Goal: Task Accomplishment & Management: Use online tool/utility

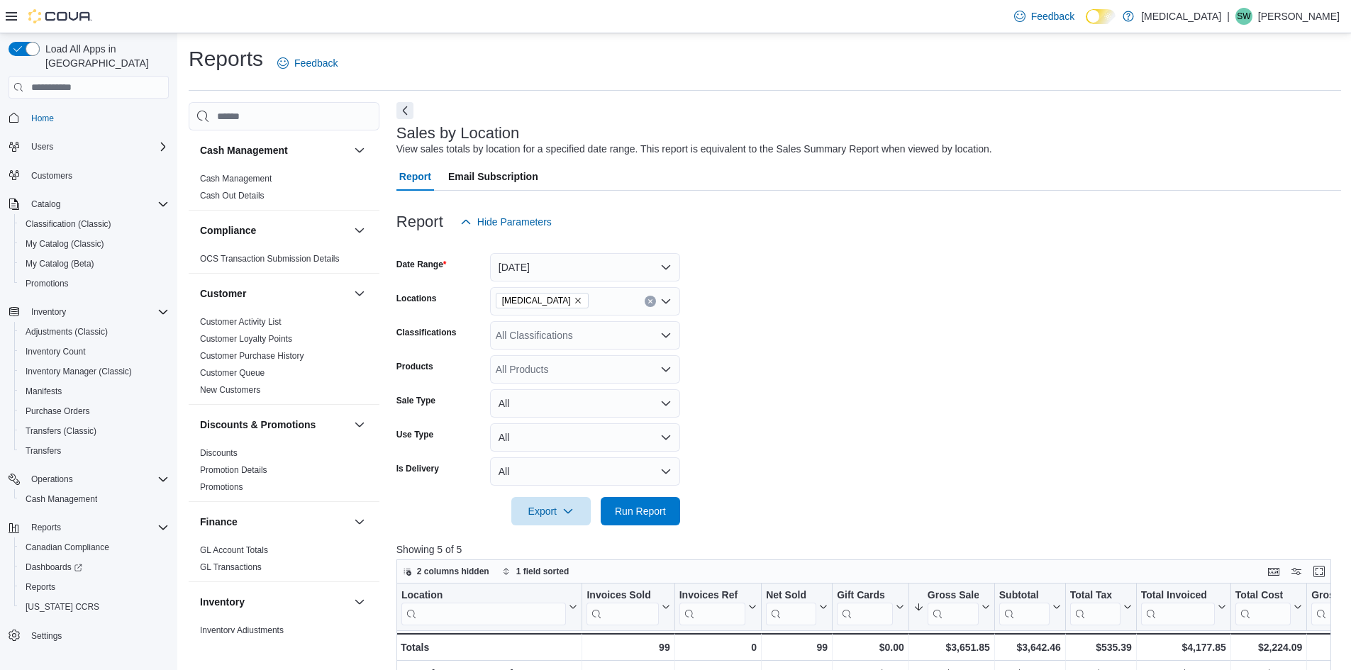
scroll to position [284, 0]
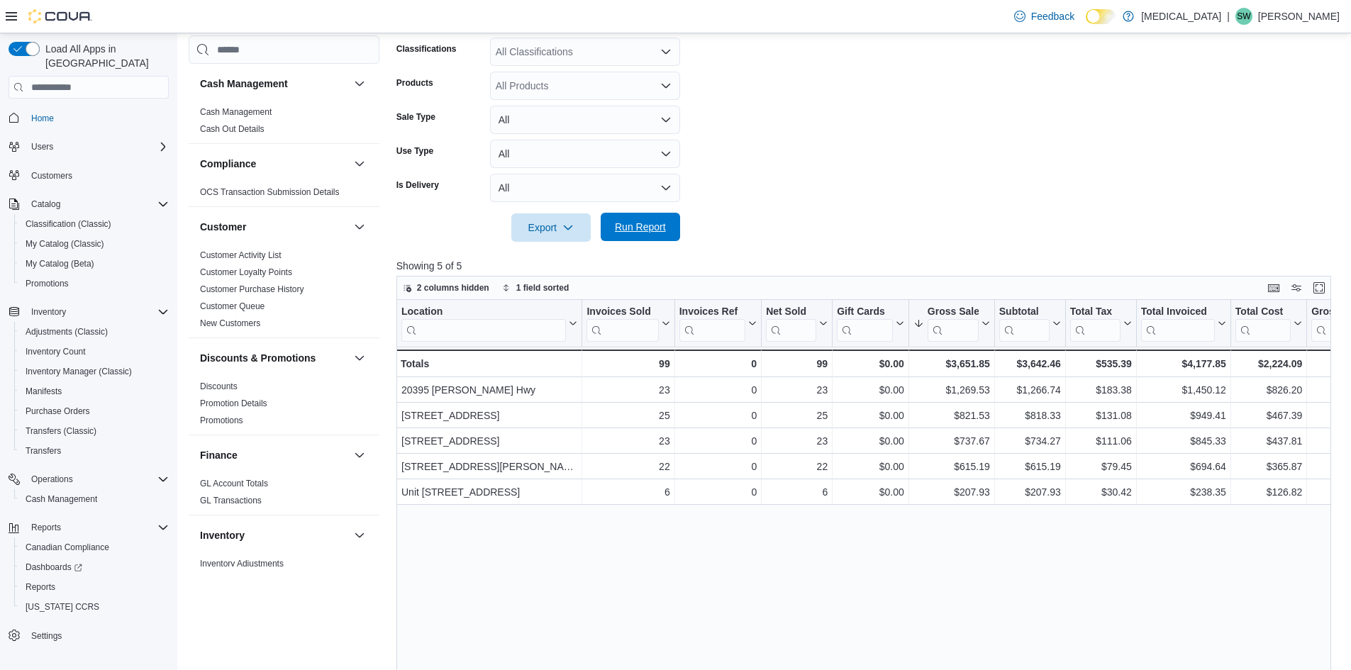
click at [659, 227] on span "Run Report" at bounding box center [640, 227] width 51 height 14
click at [801, 196] on form "Date Range Today Locations Muse Classifications All Classifications Products Al…" at bounding box center [868, 97] width 944 height 289
click at [652, 232] on span "Run Report" at bounding box center [640, 227] width 51 height 14
drag, startPoint x: 665, startPoint y: 221, endPoint x: 926, endPoint y: 192, distance: 262.5
click at [665, 221] on span "Run Report" at bounding box center [640, 227] width 51 height 14
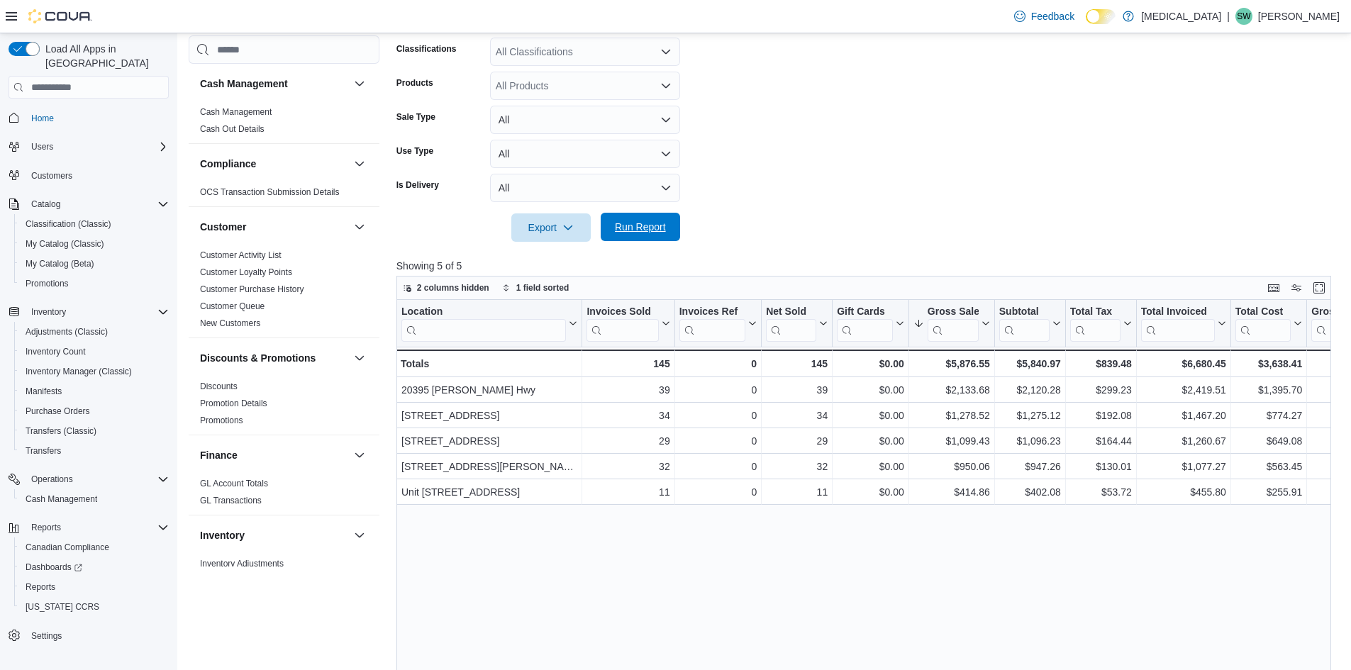
click at [641, 223] on span "Run Report" at bounding box center [640, 227] width 51 height 14
click at [601, 233] on button "Run Report" at bounding box center [639, 227] width 79 height 28
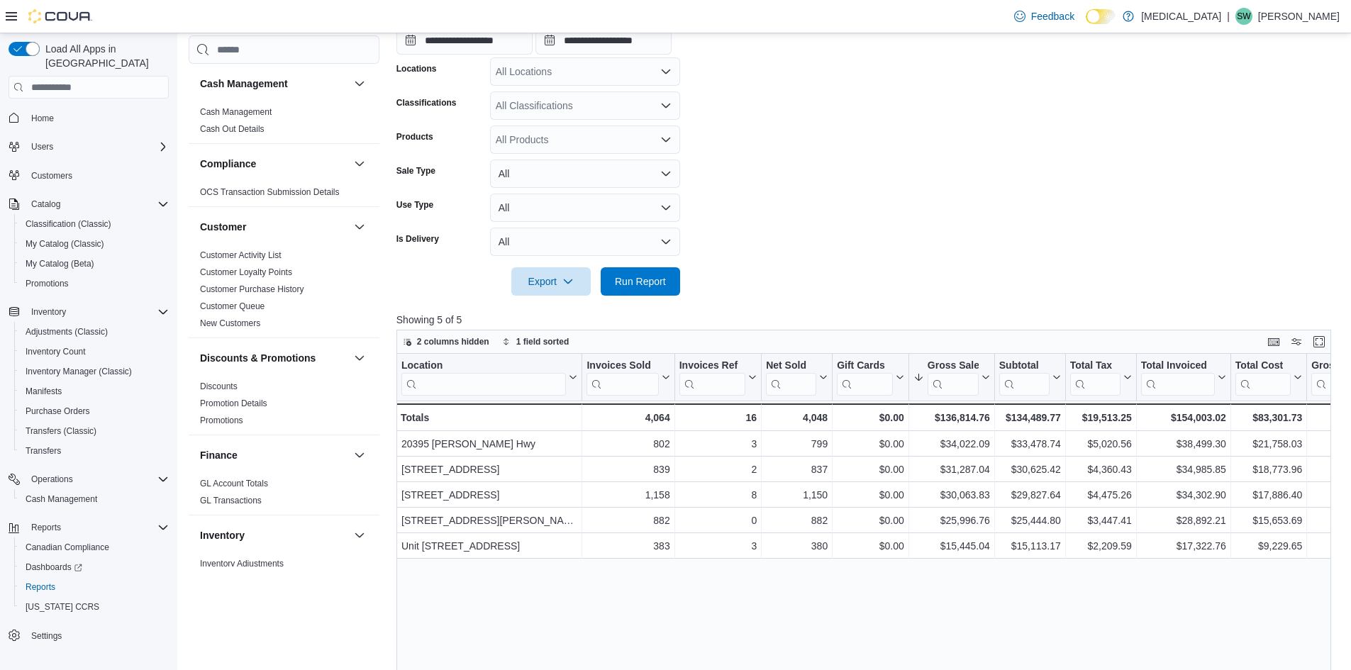
scroll to position [864, 0]
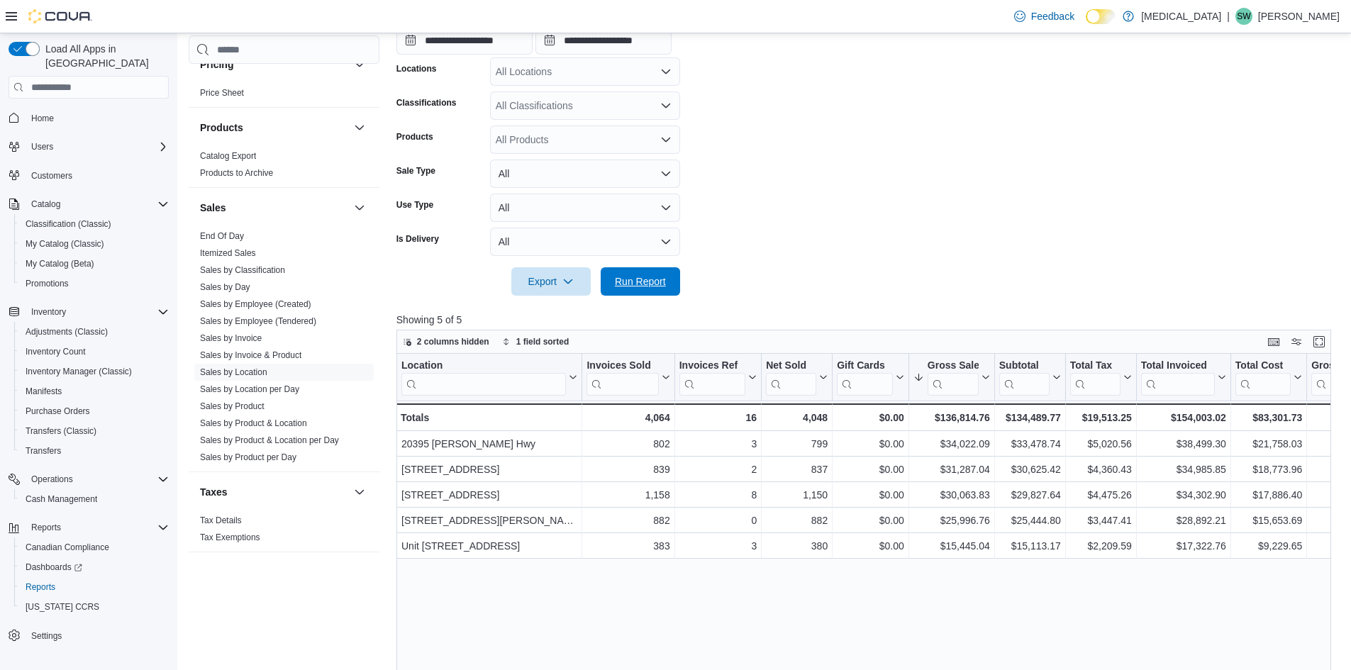
drag, startPoint x: 656, startPoint y: 276, endPoint x: 907, endPoint y: 211, distance: 258.4
click at [656, 276] on span "Run Report" at bounding box center [640, 281] width 51 height 14
click at [880, 229] on form "**********" at bounding box center [868, 124] width 944 height 343
drag, startPoint x: 647, startPoint y: 287, endPoint x: 922, endPoint y: 269, distance: 275.6
click at [652, 282] on span "Run Report" at bounding box center [640, 281] width 51 height 14
